Goal: Information Seeking & Learning: Learn about a topic

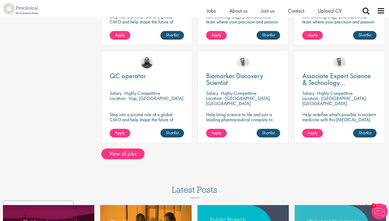
scroll to position [415, 0]
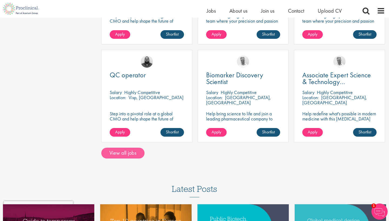
click at [130, 149] on link "View all jobs" at bounding box center [122, 153] width 43 height 11
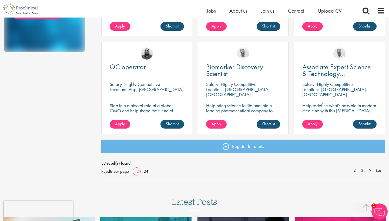
scroll to position [375, 0]
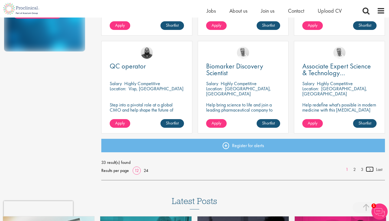
click at [371, 168] on link at bounding box center [369, 169] width 8 height 5
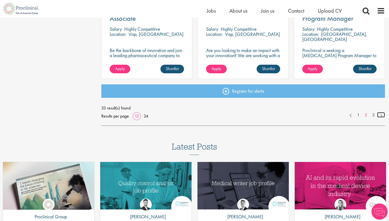
click at [380, 115] on link at bounding box center [381, 114] width 8 height 5
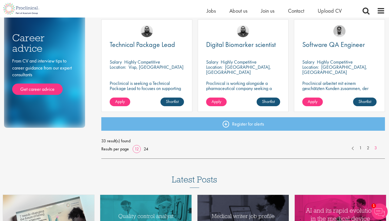
scroll to position [302, 0]
